Goal: Task Accomplishment & Management: Manage account settings

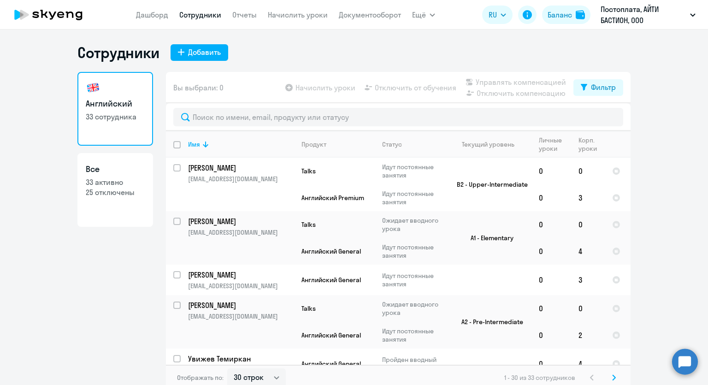
select select "30"
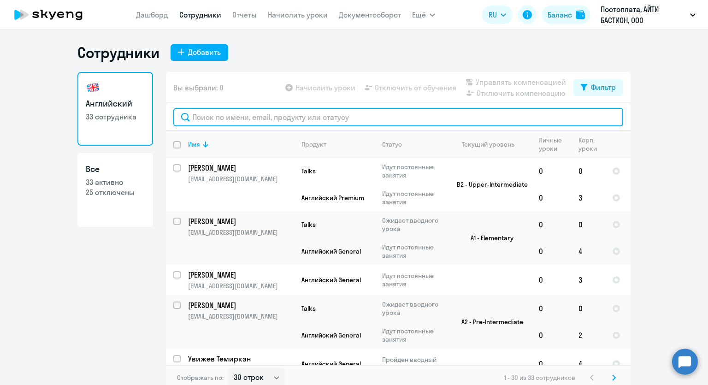
drag, startPoint x: 218, startPoint y: 116, endPoint x: 227, endPoint y: 112, distance: 10.3
click at [220, 116] on input "text" at bounding box center [398, 117] width 450 height 18
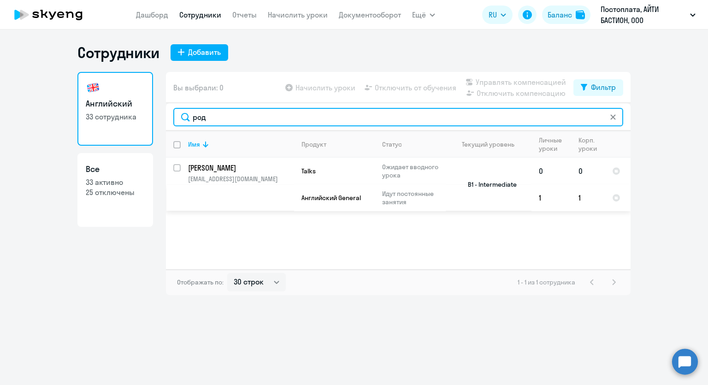
type input "род"
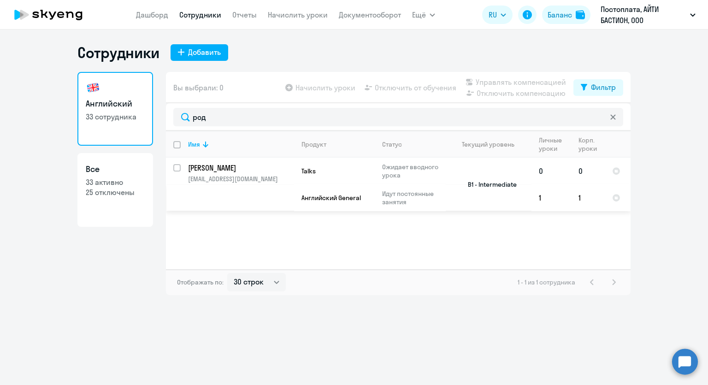
drag, startPoint x: 180, startPoint y: 168, endPoint x: 202, endPoint y: 165, distance: 22.4
click at [187, 167] on tr "[PERSON_NAME] Сергей [EMAIL_ADDRESS][DOMAIN_NAME] Talks Ожидает вводного урока …" at bounding box center [398, 171] width 465 height 27
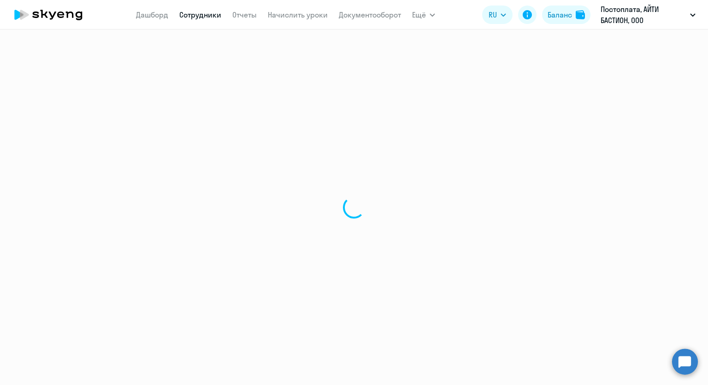
select select "english"
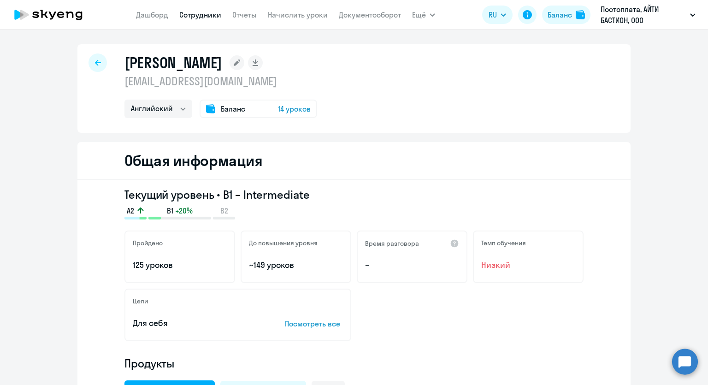
click at [95, 62] on icon at bounding box center [98, 62] width 6 height 6
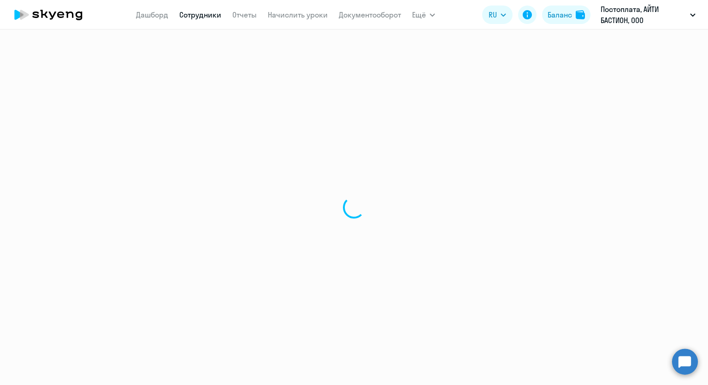
select select "30"
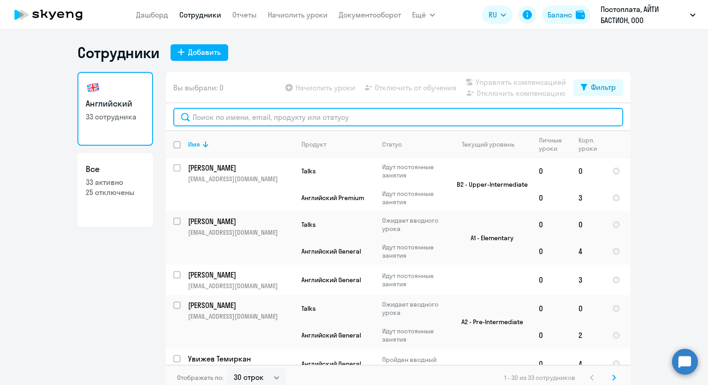
click at [224, 119] on input "text" at bounding box center [398, 117] width 450 height 18
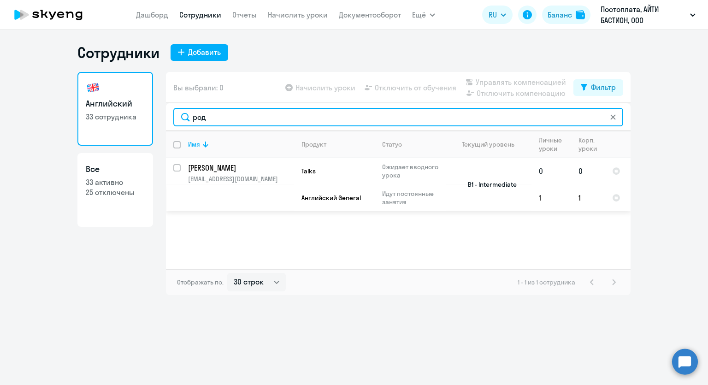
type input "род"
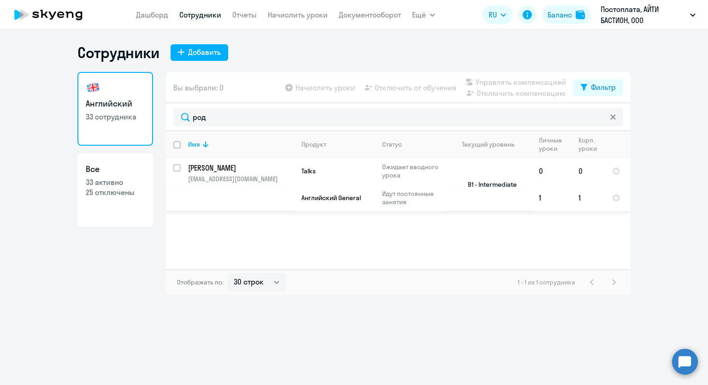
click at [178, 168] on input "select row 22418663" at bounding box center [182, 173] width 18 height 18
checkbox input "true"
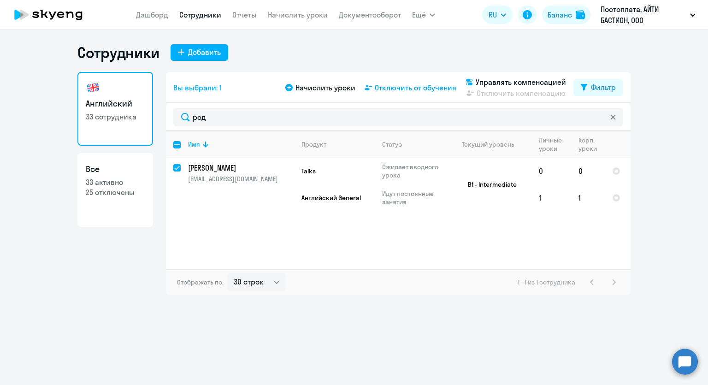
click at [409, 88] on span "Отключить от обучения" at bounding box center [416, 87] width 82 height 11
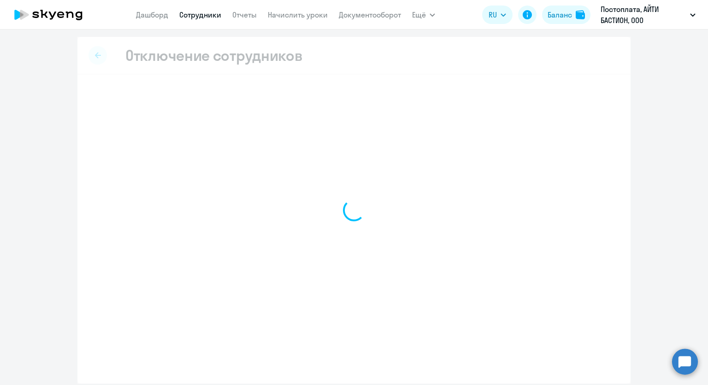
select select "all"
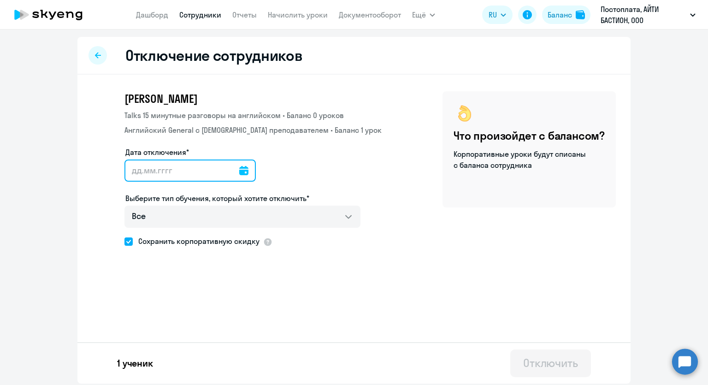
click at [248, 171] on input "Дата отключения*" at bounding box center [190, 171] width 131 height 22
click at [244, 171] on icon at bounding box center [243, 170] width 9 height 9
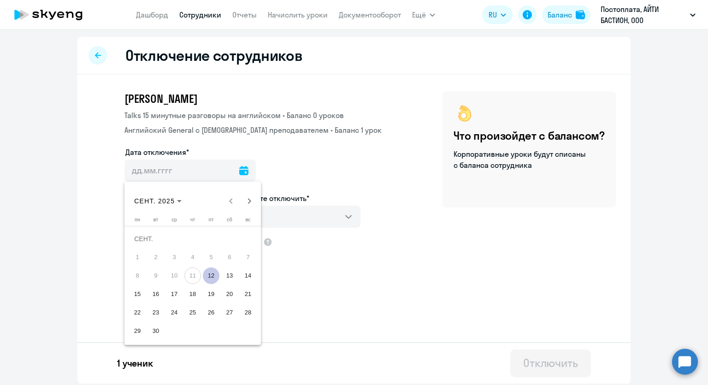
click at [211, 276] on span "12" at bounding box center [211, 275] width 17 height 17
type input "[DATE]"
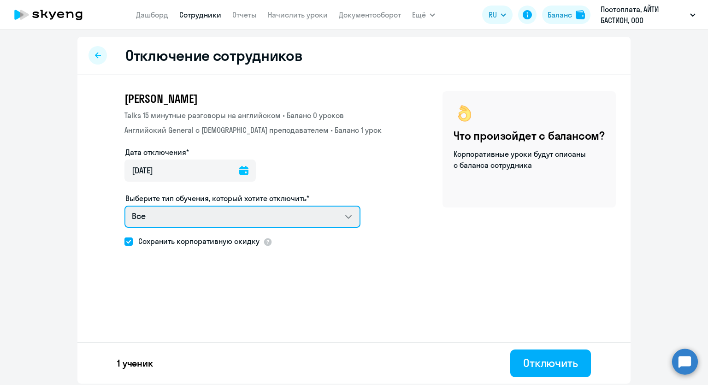
click at [125, 206] on select "Все Talks 15 минутные разговоры на английском Английский General с [DEMOGRAPHIC…" at bounding box center [243, 217] width 236 height 22
click option "Все" at bounding box center [0, 0] width 0 height 0
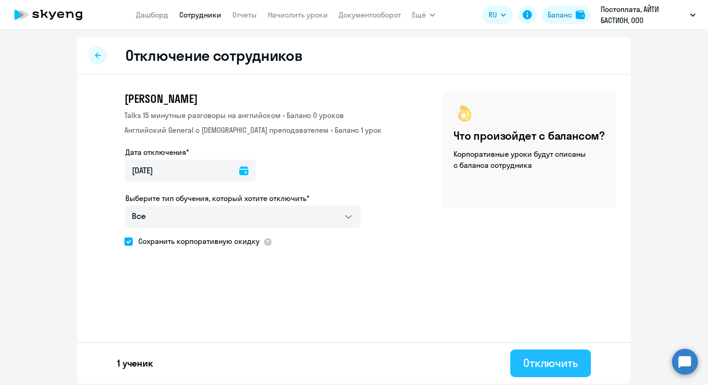
drag, startPoint x: 537, startPoint y: 362, endPoint x: 540, endPoint y: 357, distance: 5.6
click at [540, 357] on div "Отключить" at bounding box center [550, 363] width 55 height 15
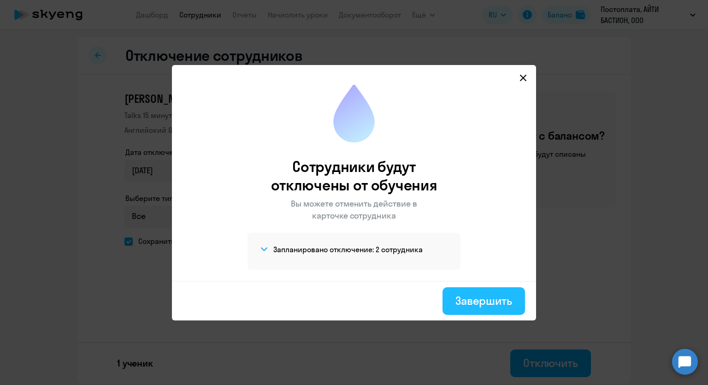
click at [482, 297] on div "Завершить" at bounding box center [484, 300] width 57 height 15
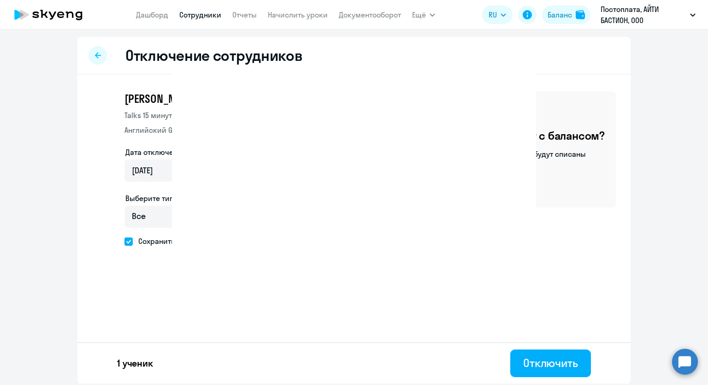
select select "30"
